Goal: Register for event/course

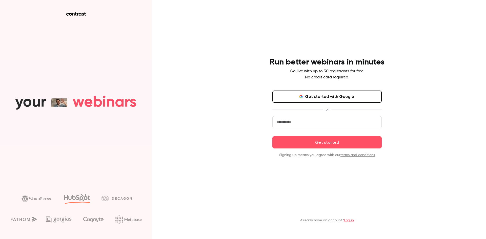
click at [303, 123] on input "email" at bounding box center [326, 122] width 109 height 12
type input "**********"
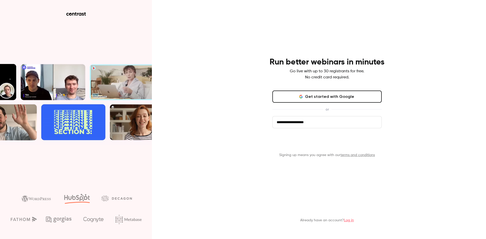
click at [306, 142] on button "Get started" at bounding box center [326, 142] width 109 height 12
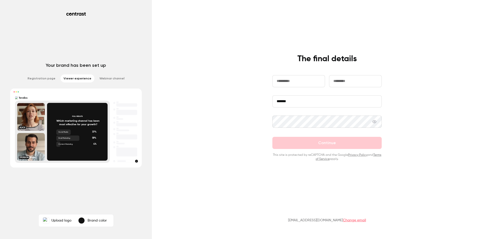
click at [296, 84] on input "text" at bounding box center [298, 81] width 53 height 12
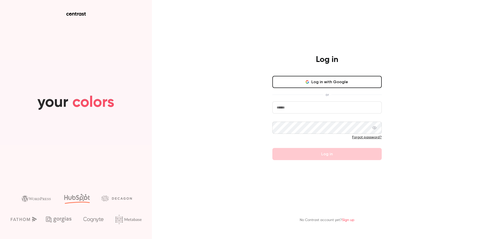
type input "**********"
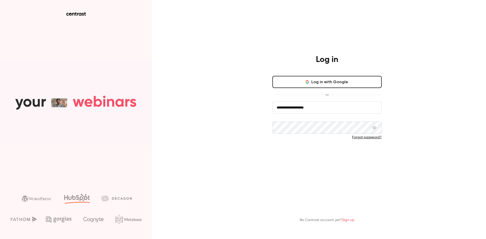
click at [287, 152] on button "Log in" at bounding box center [326, 154] width 109 height 12
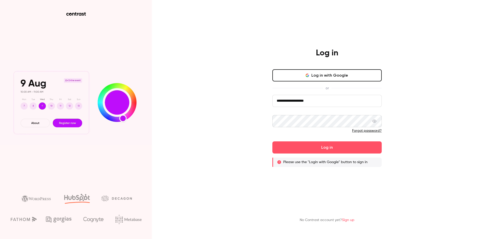
click at [296, 71] on button "Log in with Google" at bounding box center [326, 75] width 109 height 12
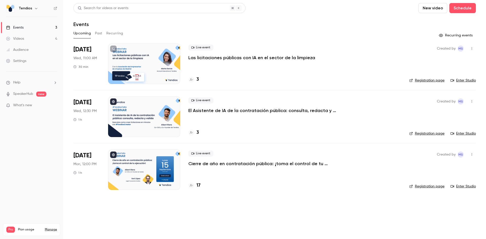
click at [212, 110] on p "El Asistente de IA de la contratación pública: consulta, redacta y valida." at bounding box center [264, 111] width 152 height 6
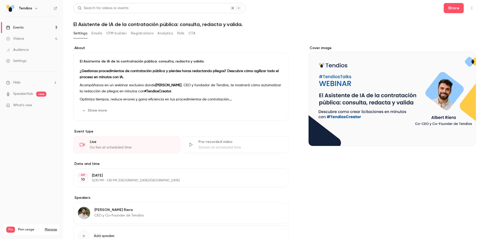
click at [141, 33] on button "Registrations" at bounding box center [142, 33] width 23 height 8
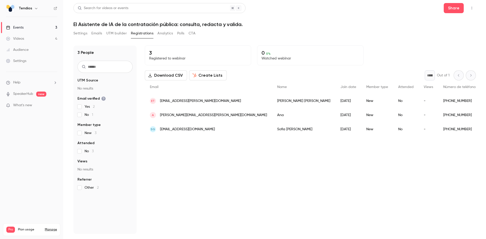
drag, startPoint x: 304, startPoint y: 16, endPoint x: 308, endPoint y: 12, distance: 5.6
click at [304, 16] on header "Search for videos or events Share El Asistente de IA de la contratación pública…" at bounding box center [274, 15] width 403 height 24
